Goal: Navigation & Orientation: Understand site structure

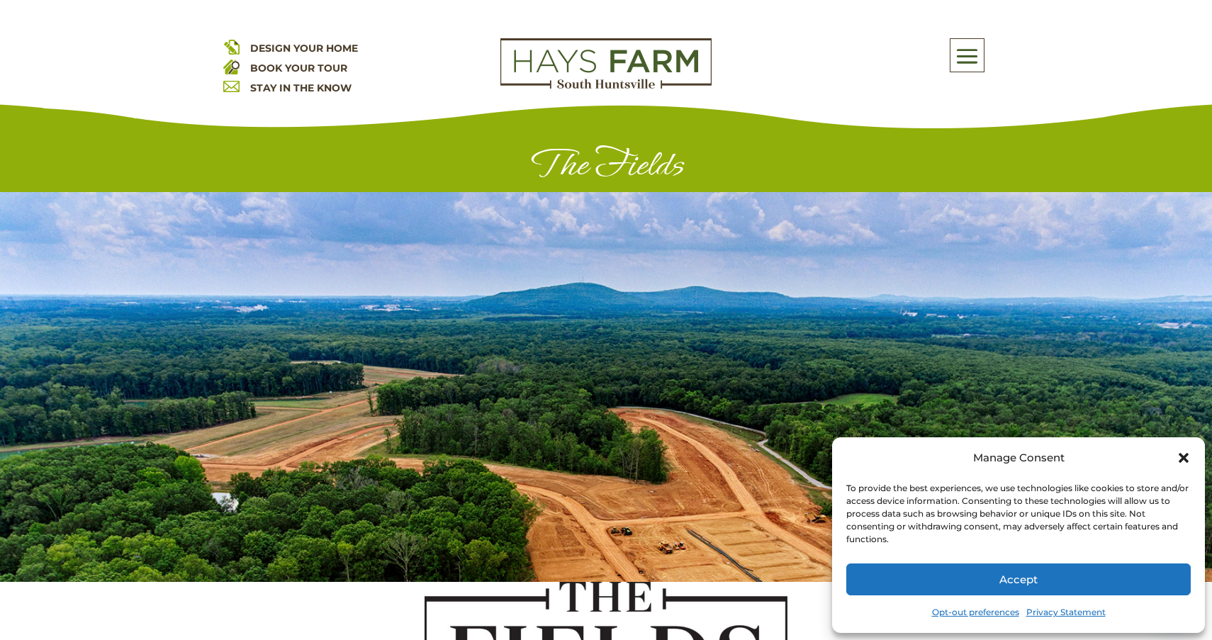
drag, startPoint x: 0, startPoint y: 0, endPoint x: 413, endPoint y: 322, distance: 523.8
click at [413, 320] on div at bounding box center [606, 387] width 1212 height 390
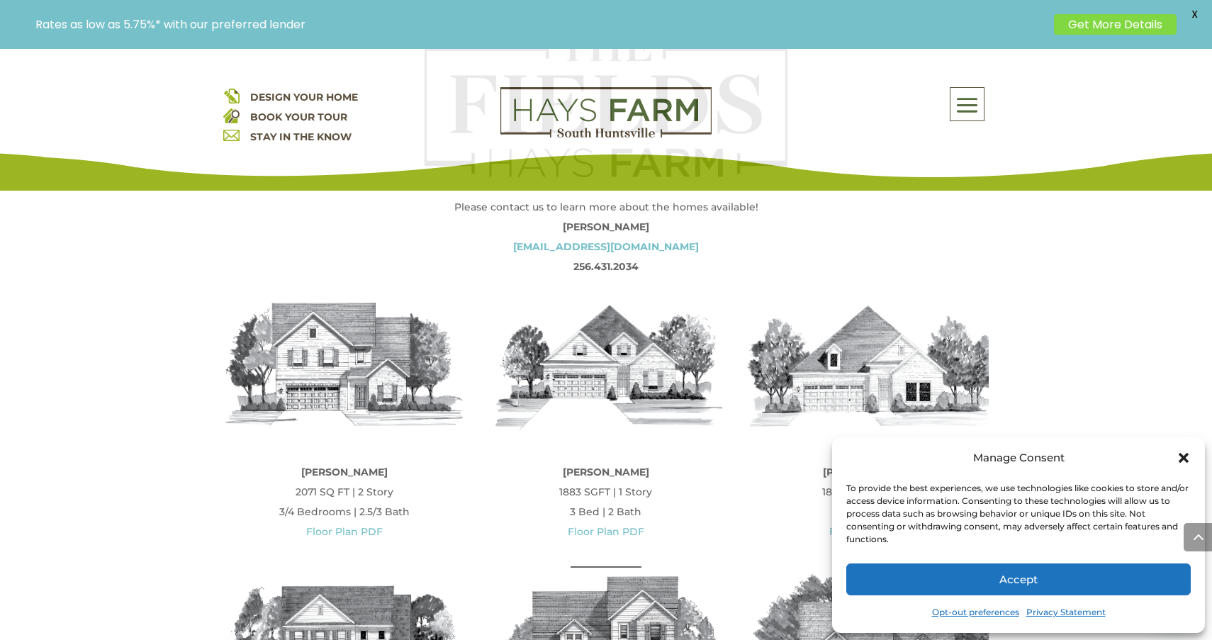
scroll to position [618, 0]
click at [1194, 461] on div "Manage Consent To provide the best experiences, we use technologies like cookie…" at bounding box center [1018, 535] width 373 height 196
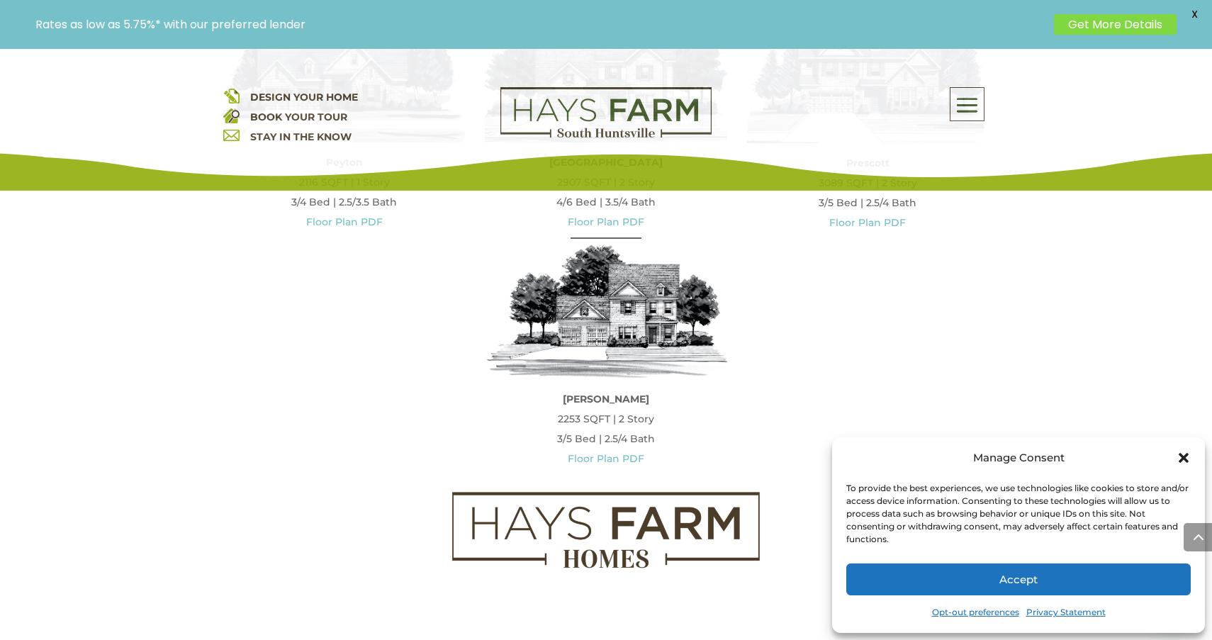
scroll to position [1693, 0]
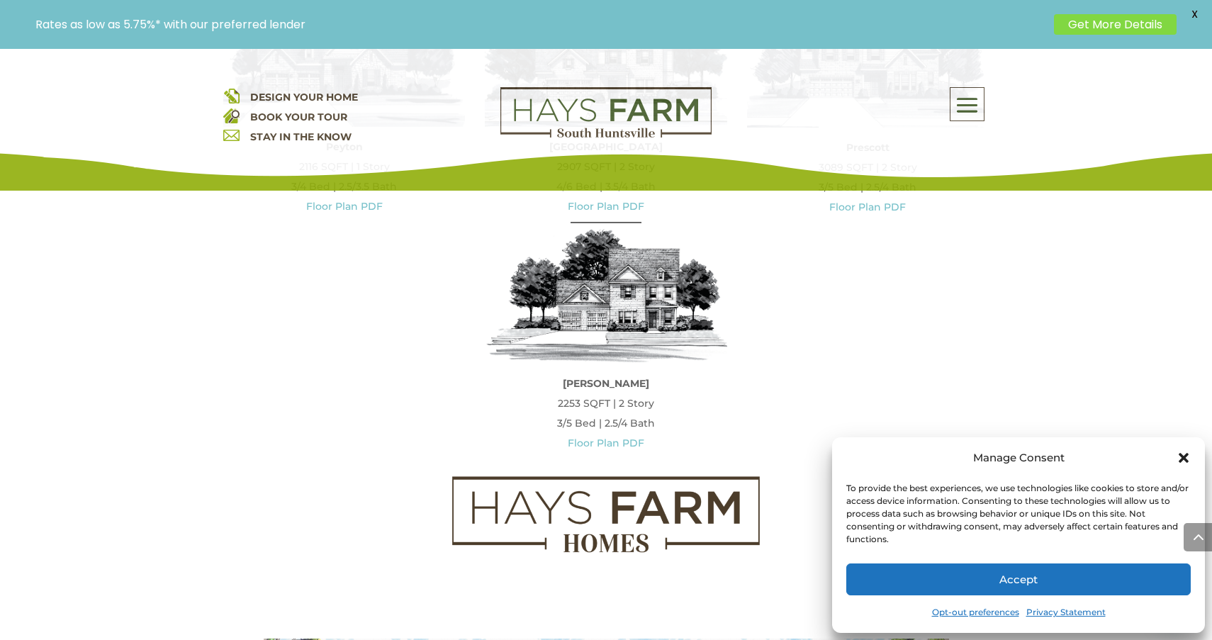
click at [1189, 457] on icon "Close dialog" at bounding box center [1184, 458] width 14 height 14
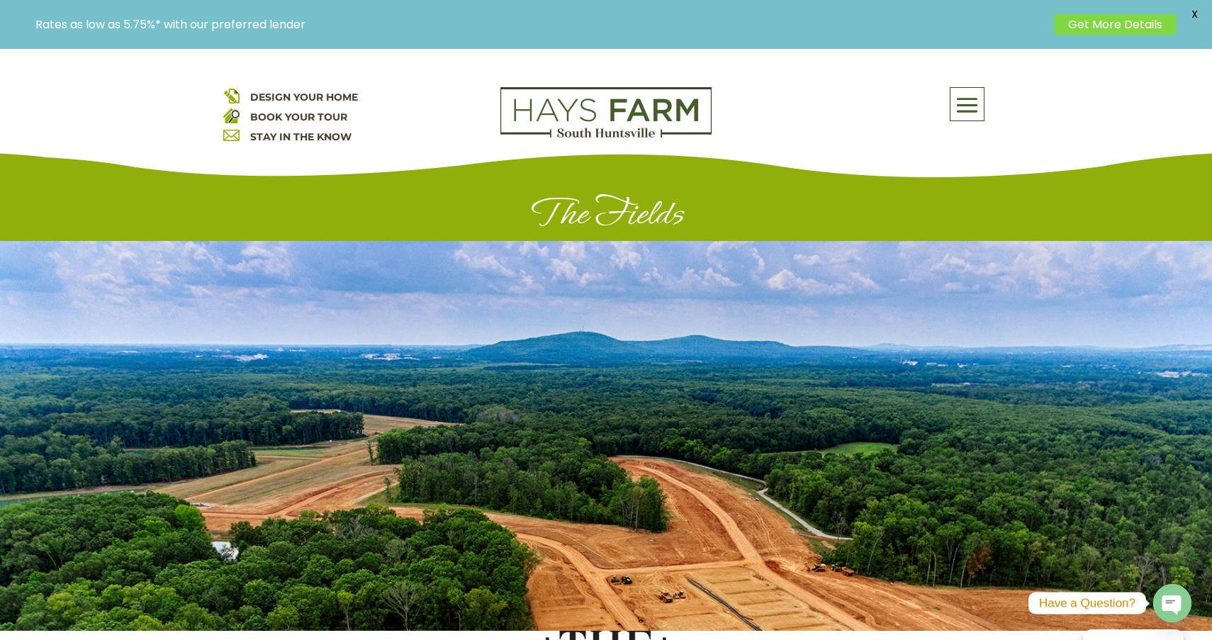
scroll to position [0, 0]
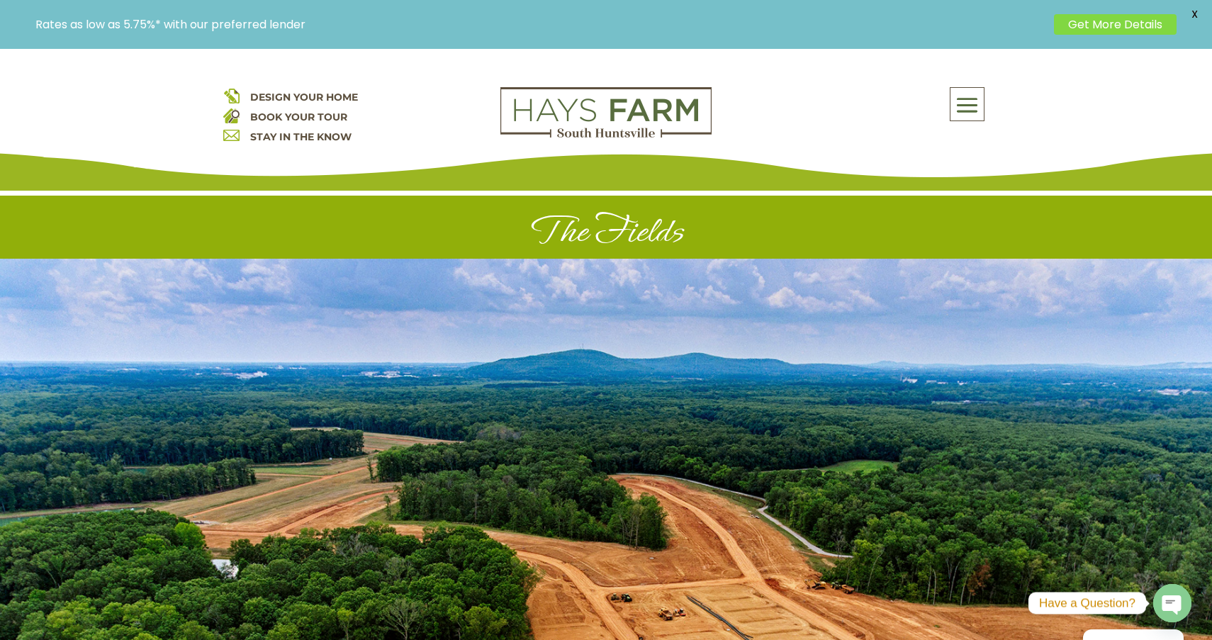
click at [971, 91] on span at bounding box center [967, 105] width 33 height 33
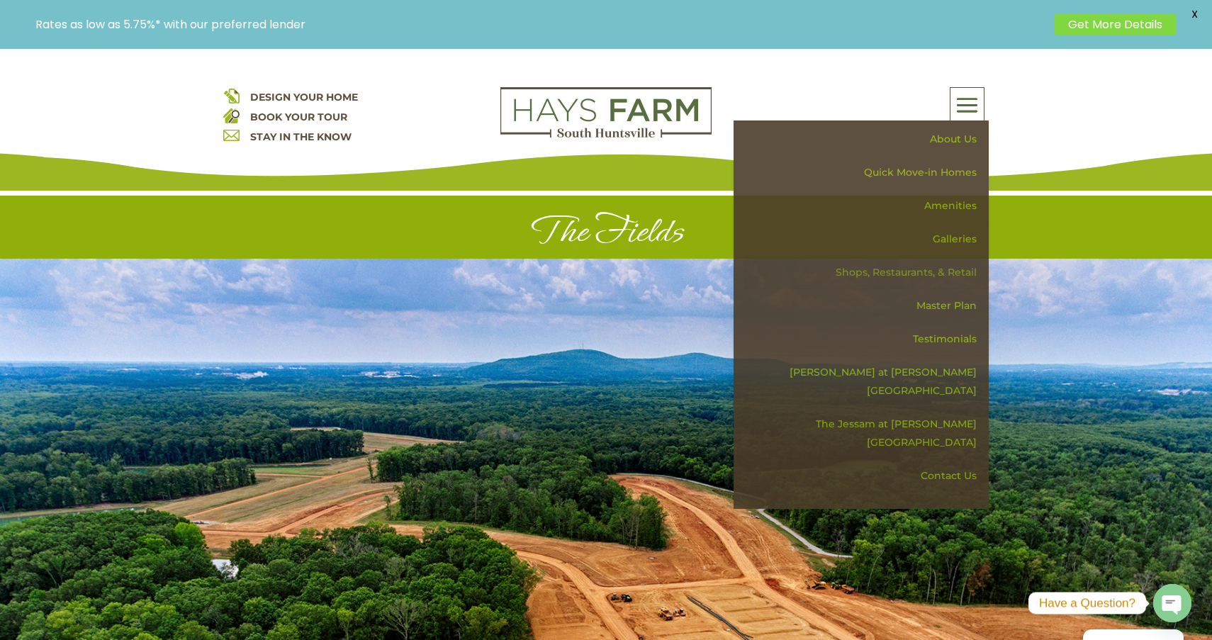
click at [935, 272] on link "Shops, Restaurants, & Retail" at bounding box center [866, 272] width 245 height 33
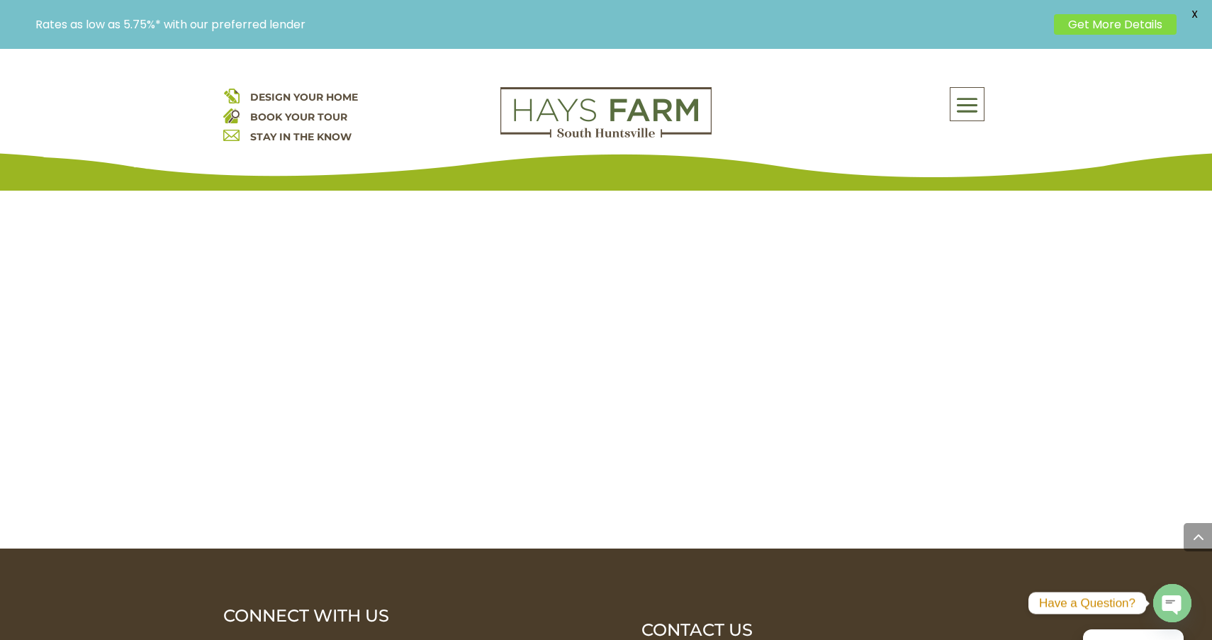
scroll to position [3378, 0]
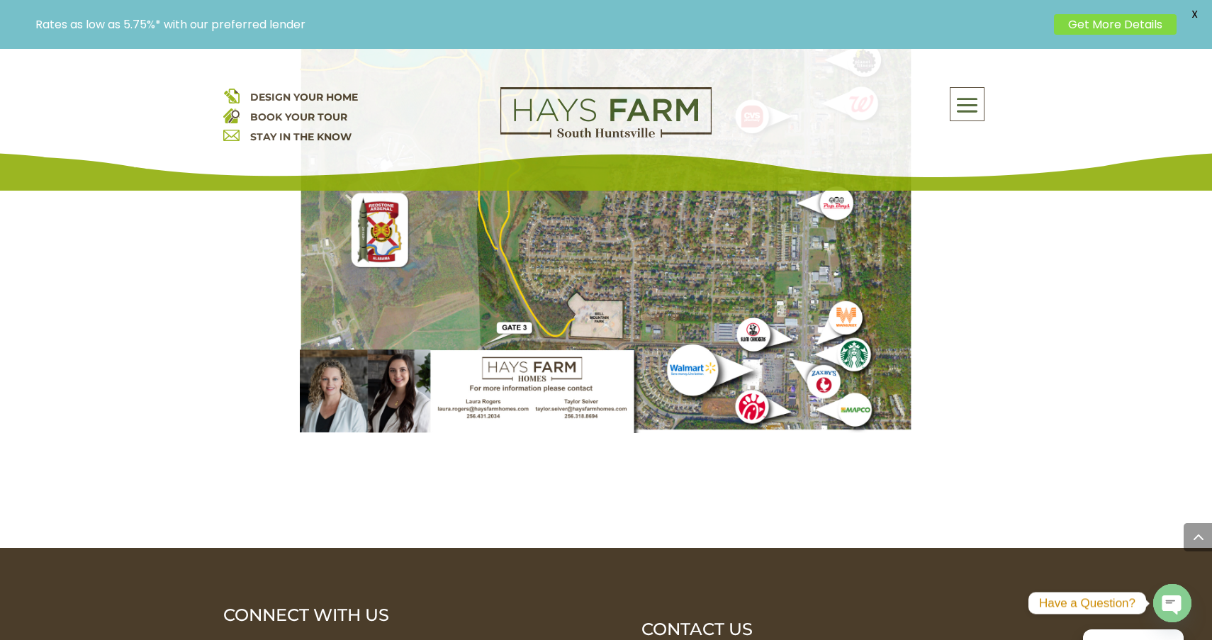
click at [972, 110] on span at bounding box center [967, 105] width 33 height 33
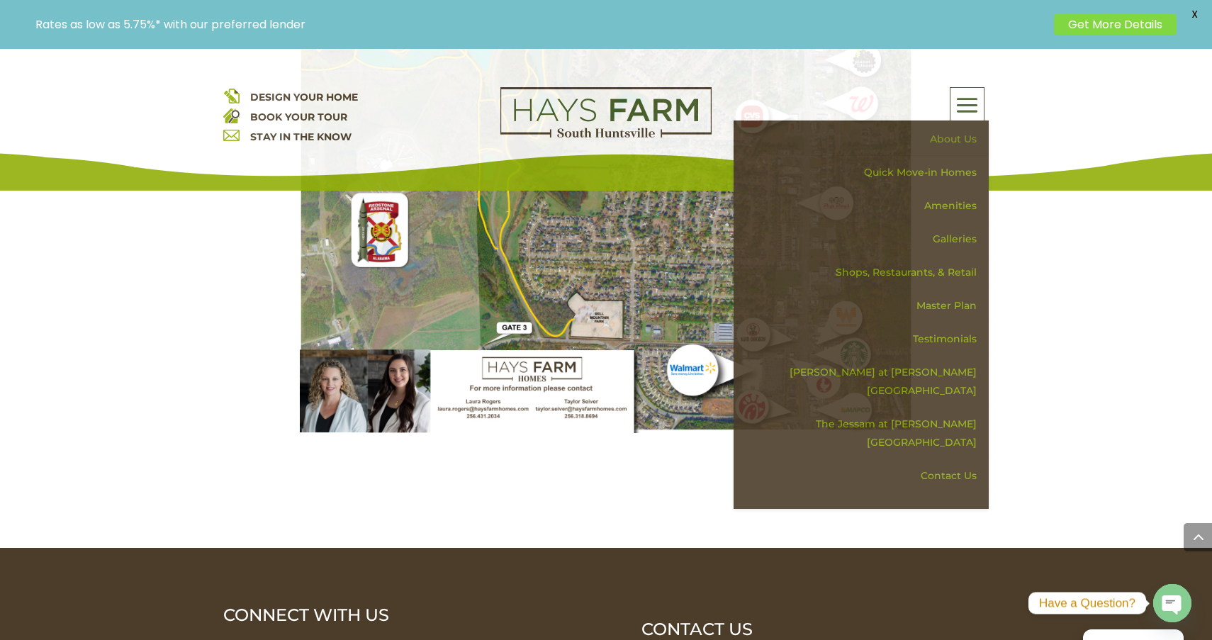
click at [963, 140] on link "About Us" at bounding box center [866, 139] width 245 height 33
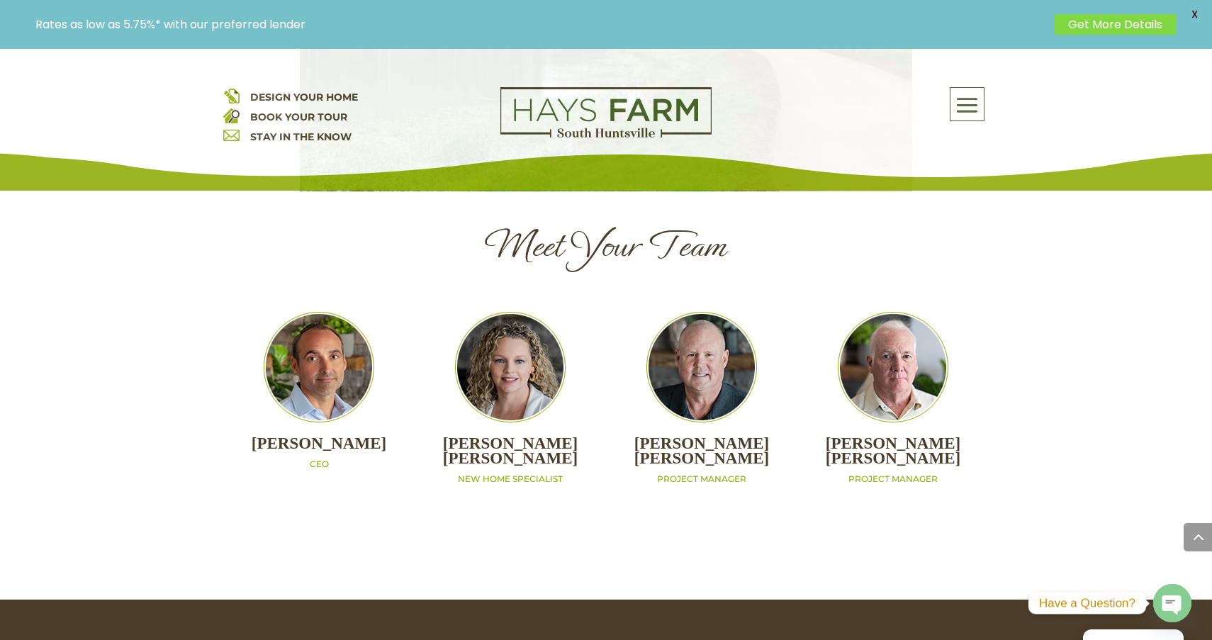
scroll to position [1439, 0]
click at [1151, 18] on link "Get More Details" at bounding box center [1115, 24] width 123 height 21
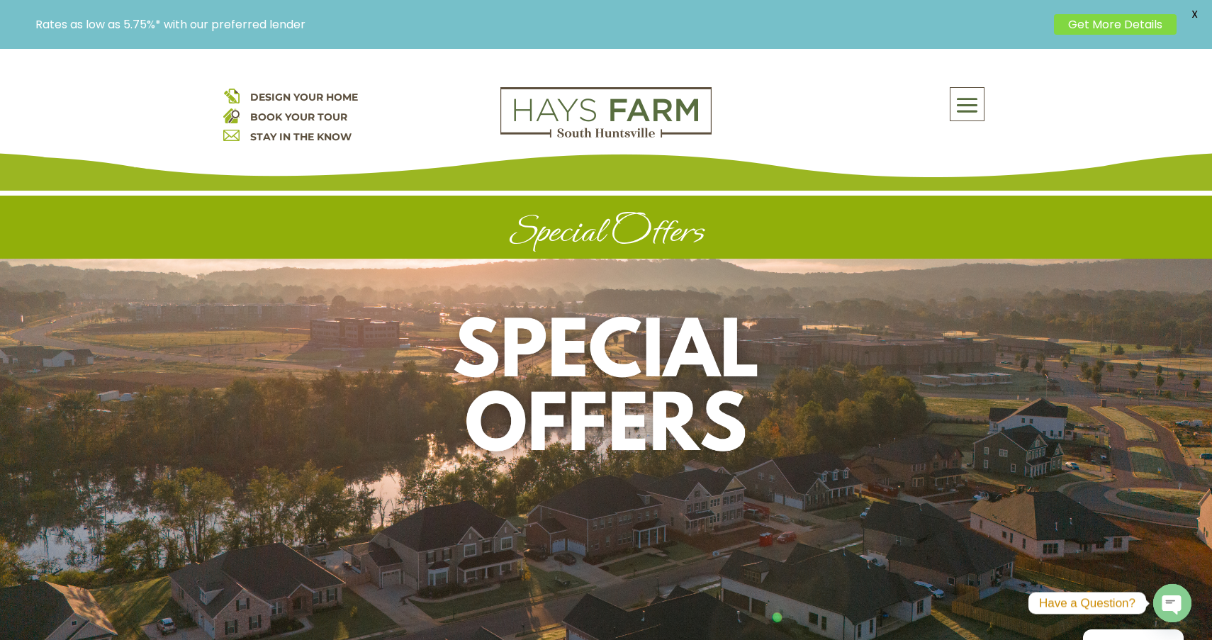
click at [975, 110] on span at bounding box center [967, 105] width 33 height 33
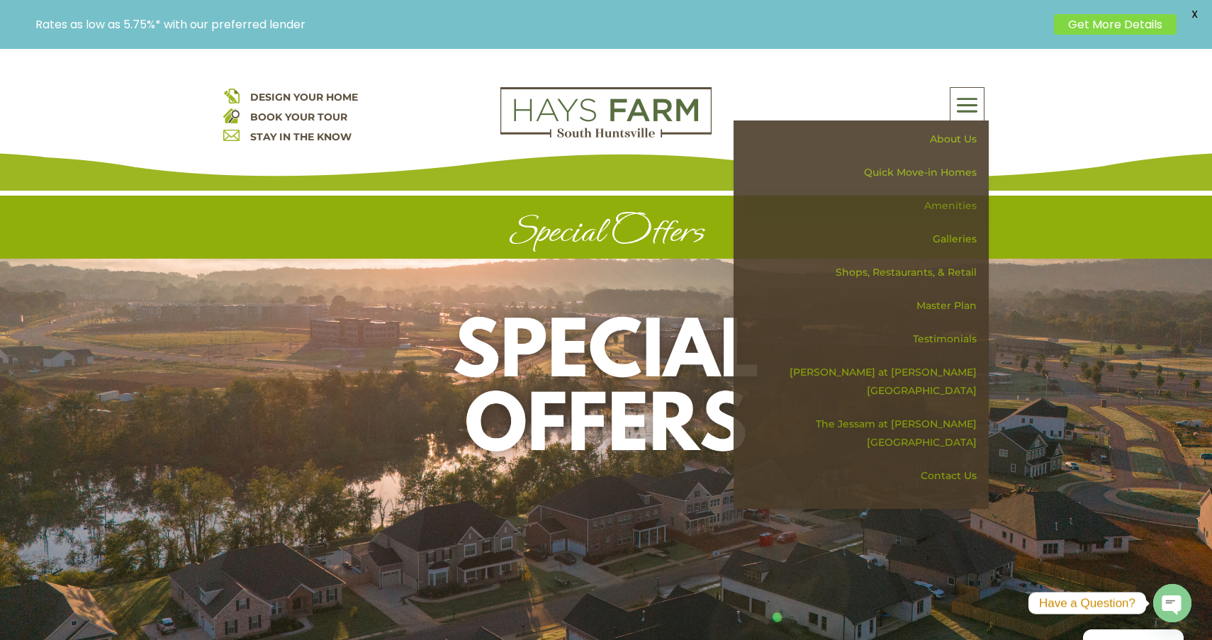
click at [937, 198] on link "Amenities" at bounding box center [866, 205] width 245 height 33
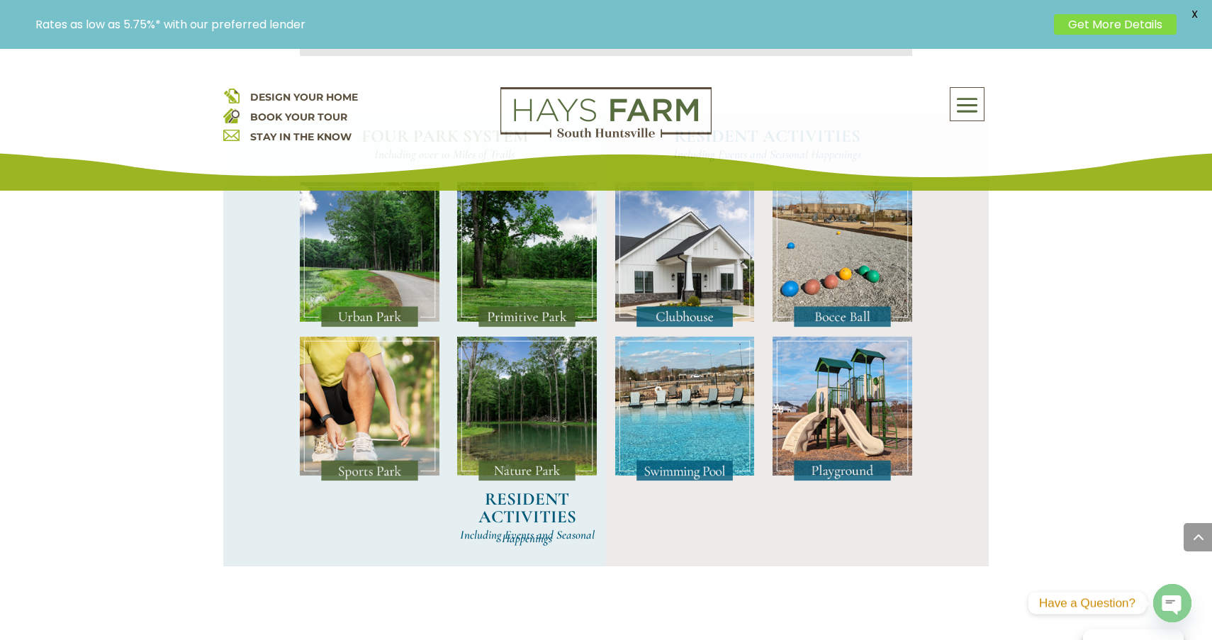
scroll to position [1226, 0]
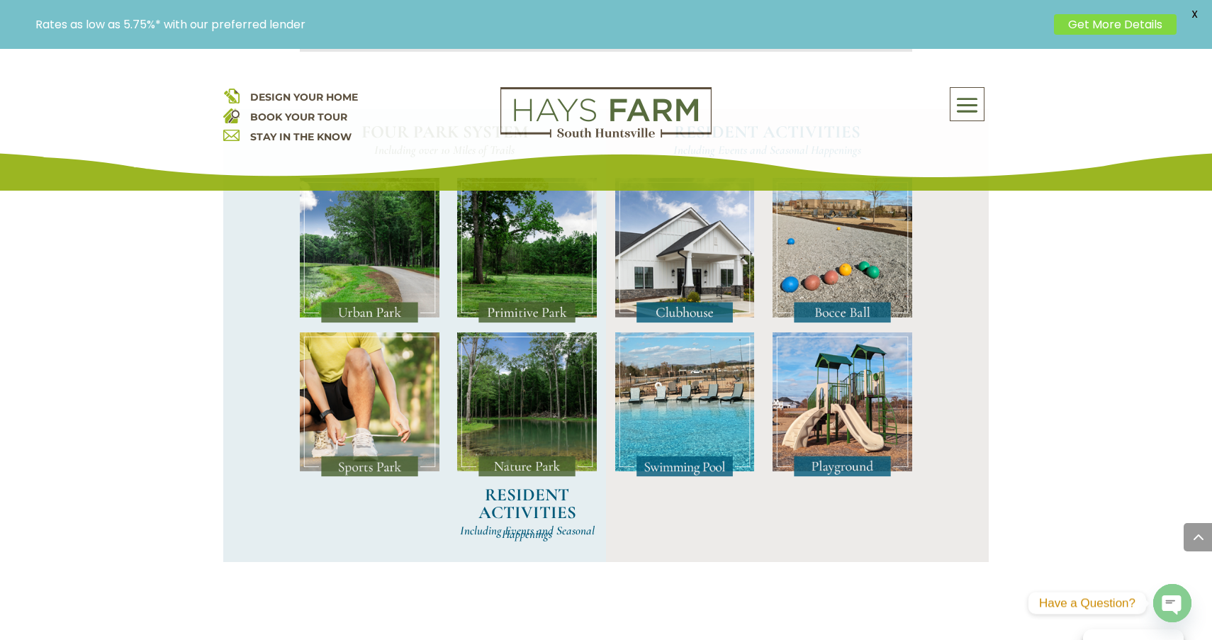
click at [722, 440] on img at bounding box center [685, 404] width 140 height 145
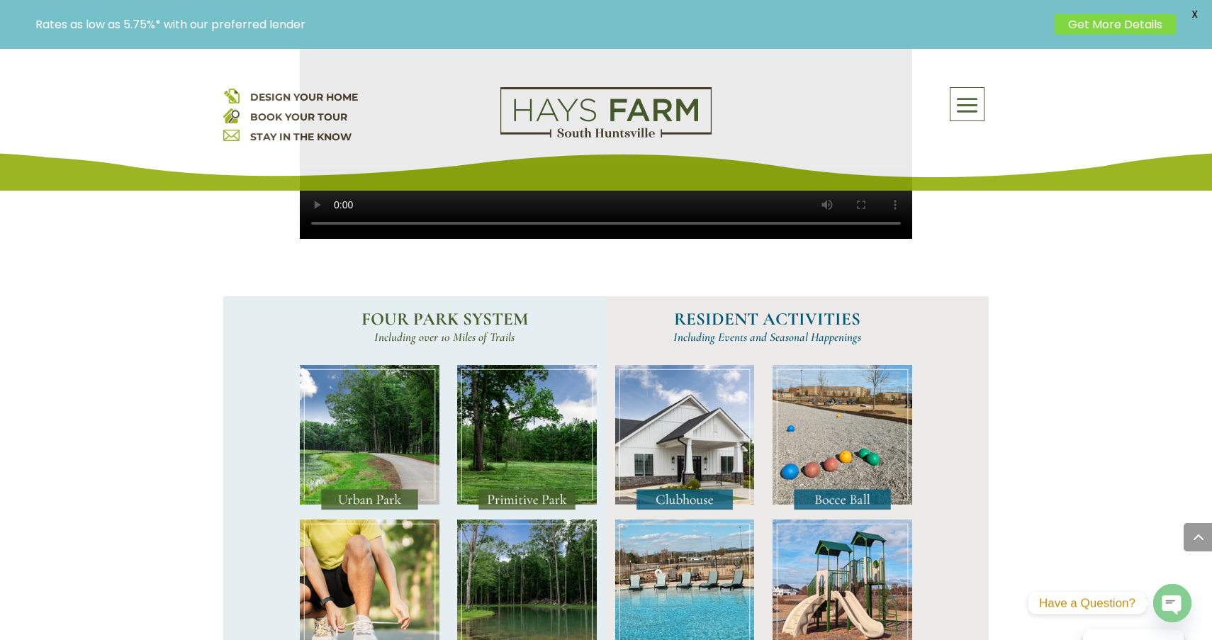
scroll to position [1038, 0]
click at [699, 492] on img at bounding box center [685, 438] width 140 height 145
click at [955, 108] on span at bounding box center [967, 105] width 33 height 33
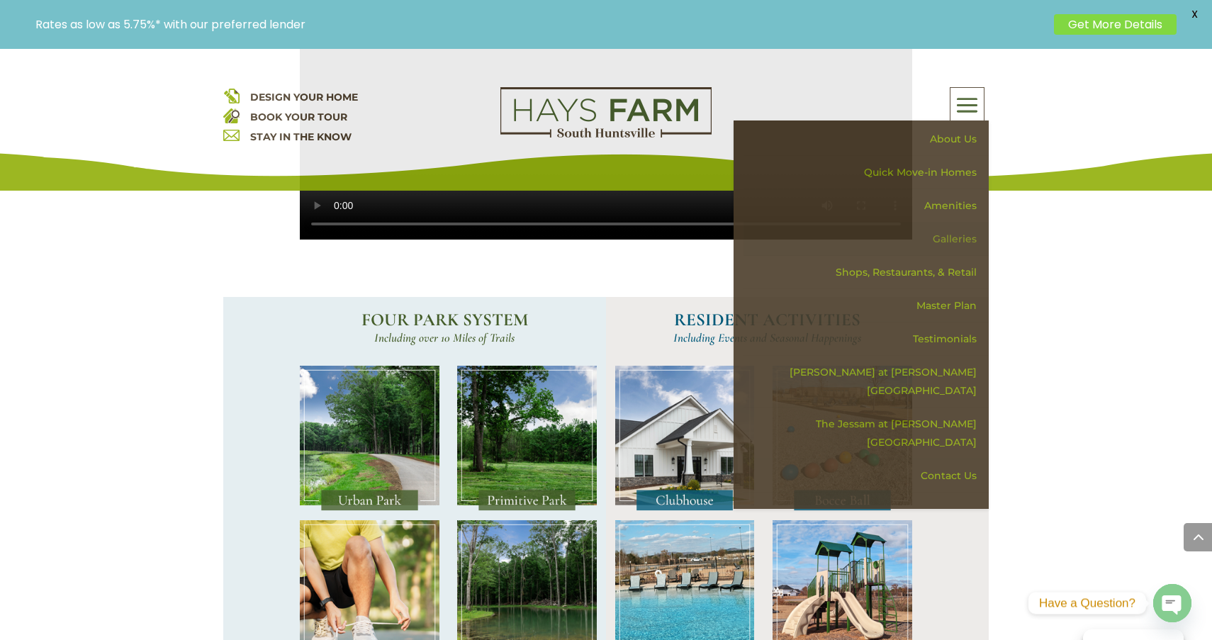
click at [965, 242] on link "Galleries" at bounding box center [866, 239] width 245 height 33
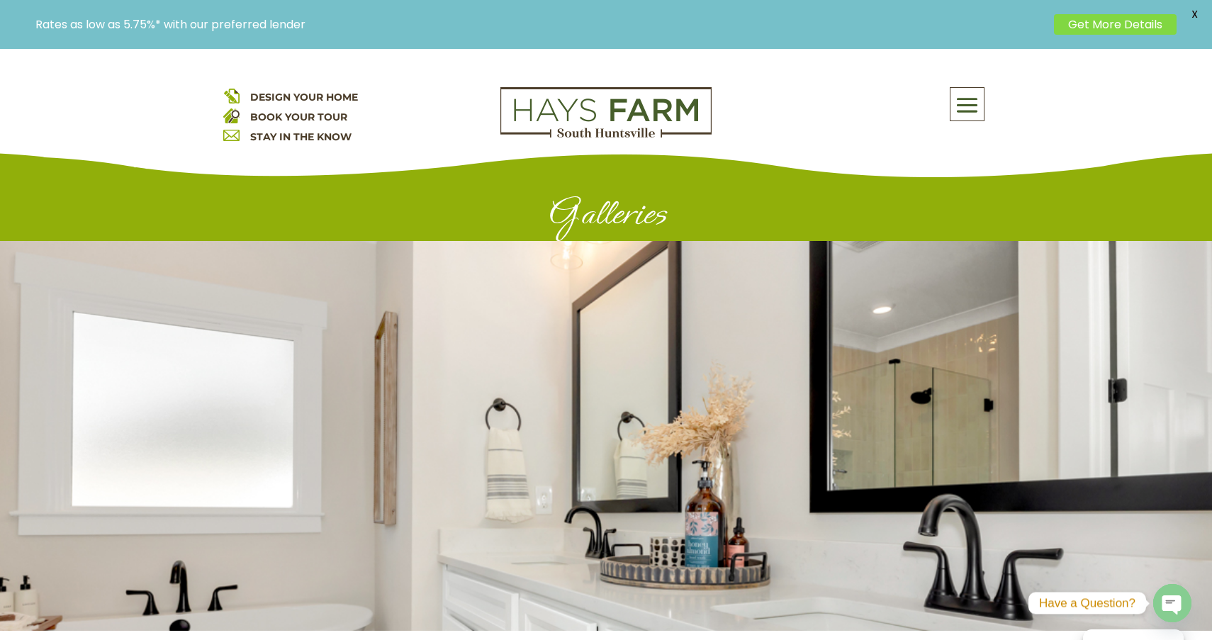
click at [970, 101] on span at bounding box center [967, 105] width 33 height 33
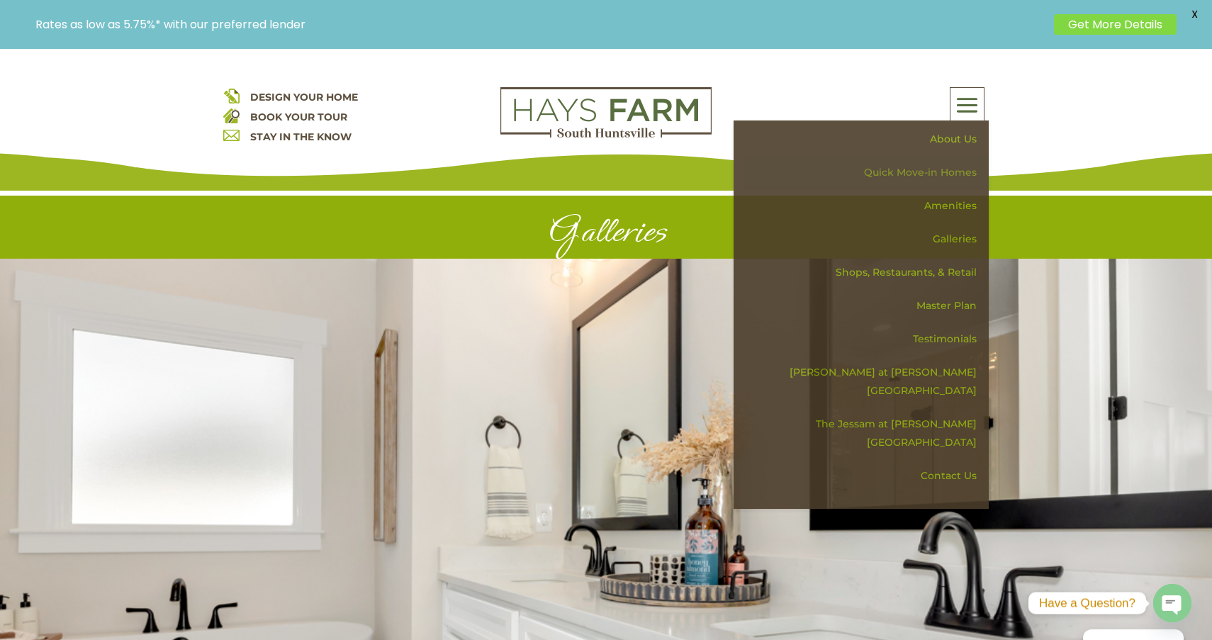
click at [937, 177] on link "Quick Move-in Homes" at bounding box center [866, 172] width 245 height 33
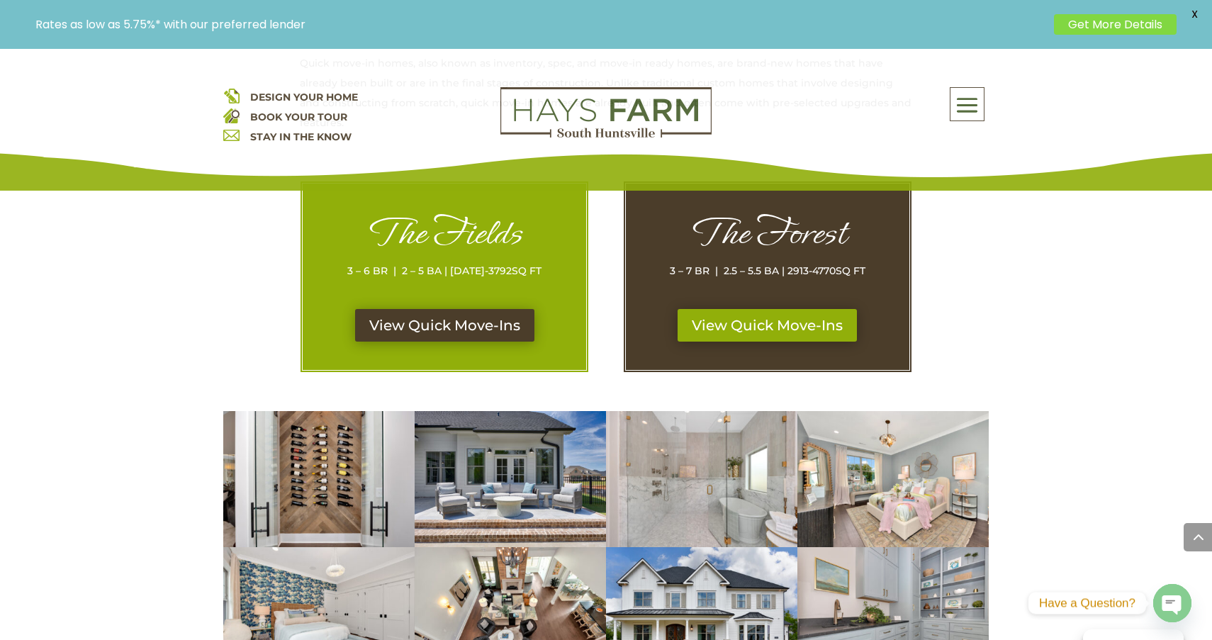
scroll to position [726, 0]
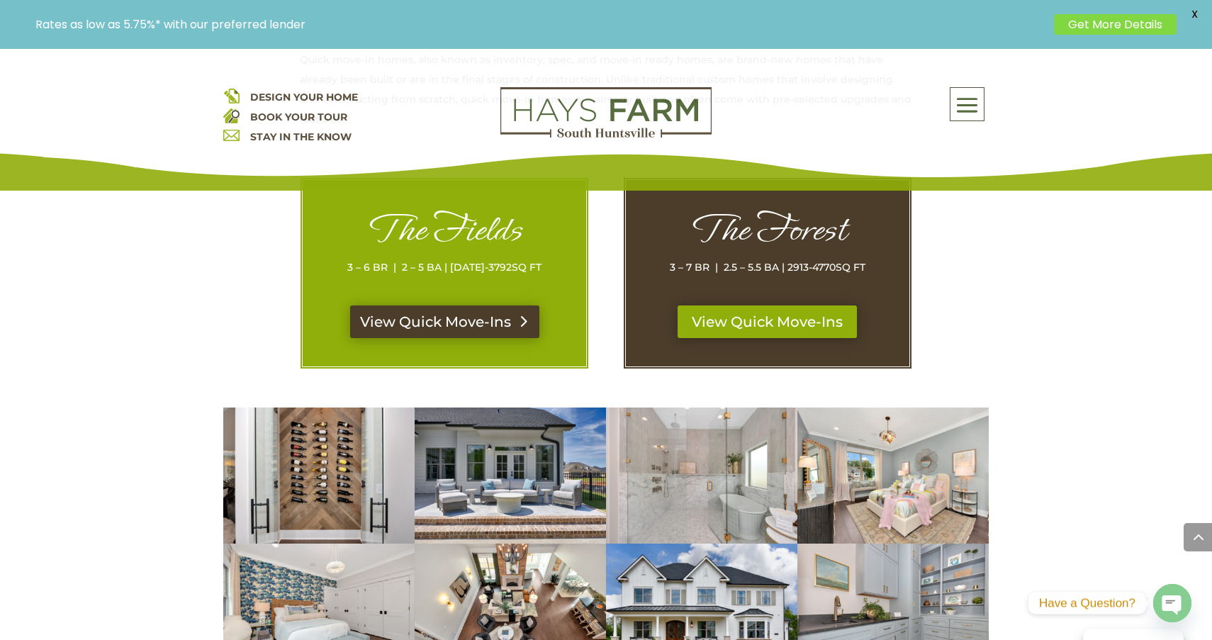
click at [462, 313] on link "View Quick Move-Ins" at bounding box center [444, 322] width 189 height 33
